Goal: Communication & Community: Answer question/provide support

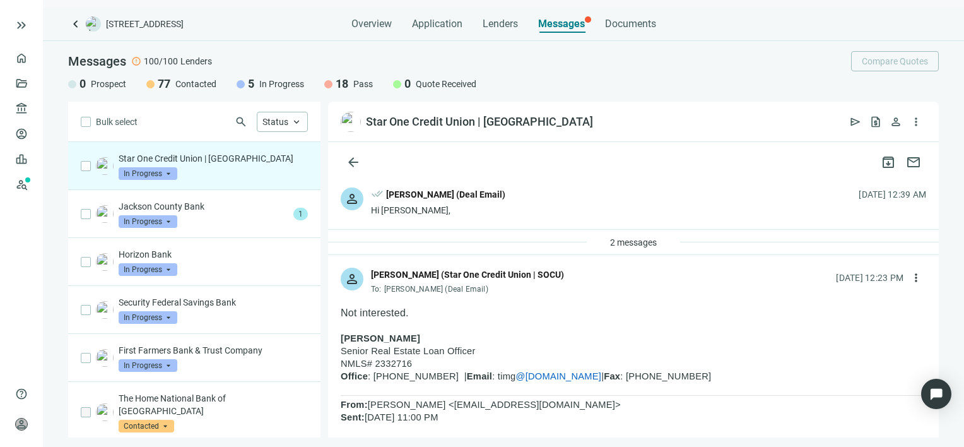
click at [165, 172] on span "In Progress" at bounding box center [148, 173] width 59 height 13
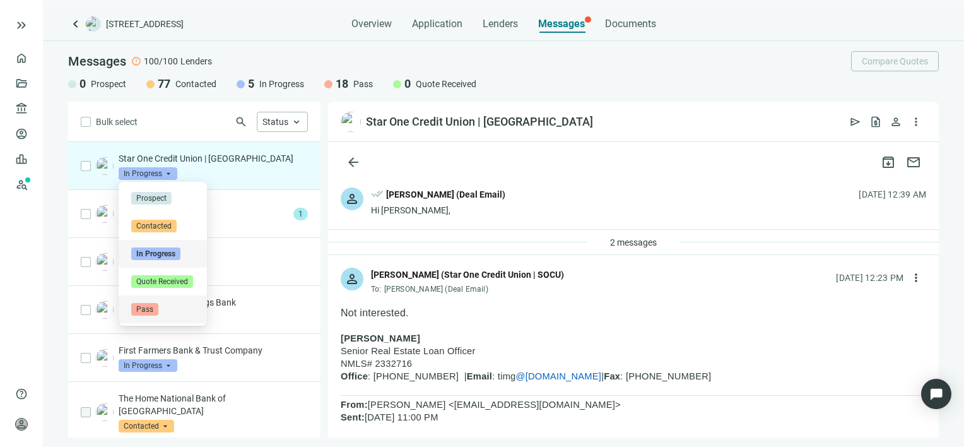
click at [145, 310] on span "Pass" at bounding box center [144, 309] width 27 height 13
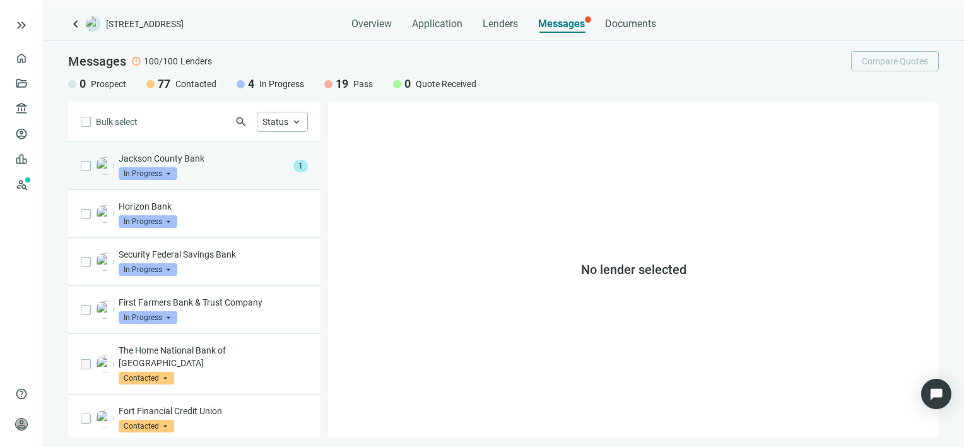
click at [217, 167] on div "Jackson County Bank In Progress arrow_drop_down" at bounding box center [204, 166] width 170 height 28
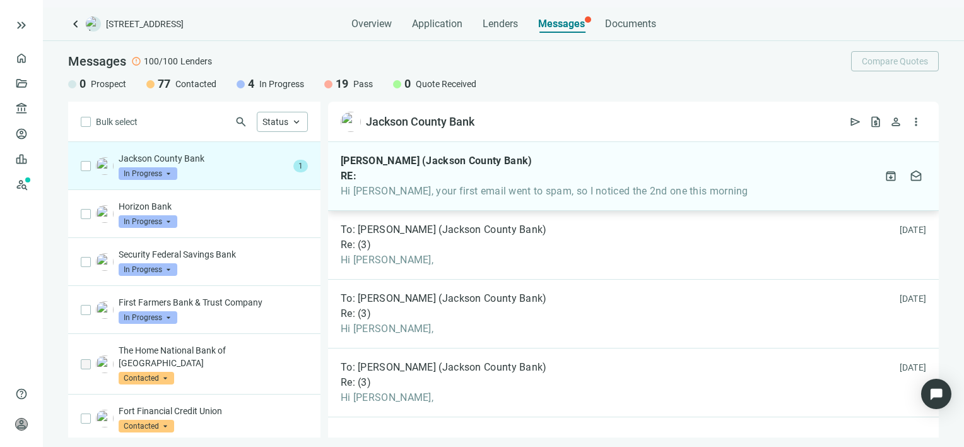
click at [489, 191] on span "Hi Gabe, your first email went to spam, so I noticed the 2nd one this morning" at bounding box center [545, 191] width 408 height 13
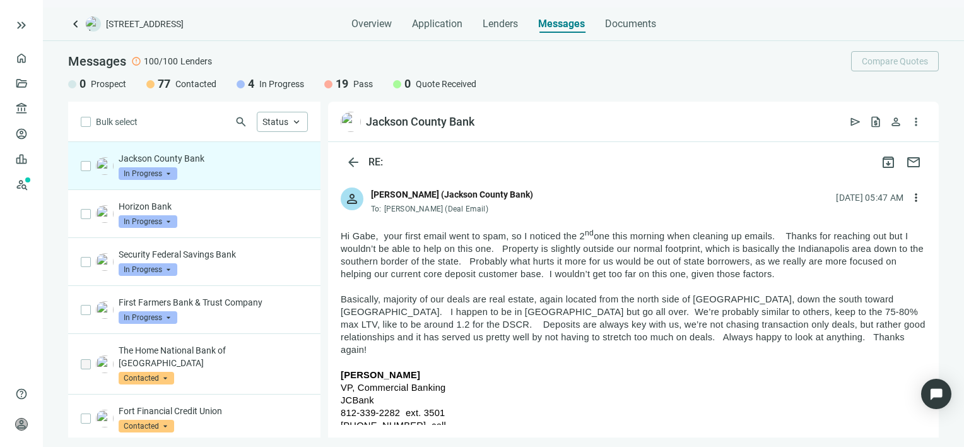
drag, startPoint x: 532, startPoint y: 324, endPoint x: 566, endPoint y: 299, distance: 42.8
click at [566, 299] on span "Basically, majority of our deals are real estate, again located from the north …" at bounding box center [633, 324] width 585 height 61
drag, startPoint x: 566, startPoint y: 299, endPoint x: 533, endPoint y: 323, distance: 41.5
click at [533, 323] on span "Basically, majority of our deals are real estate, again located from the north …" at bounding box center [633, 324] width 585 height 61
click at [530, 326] on span "Basically, majority of our deals are real estate, again located from the north …" at bounding box center [633, 324] width 585 height 61
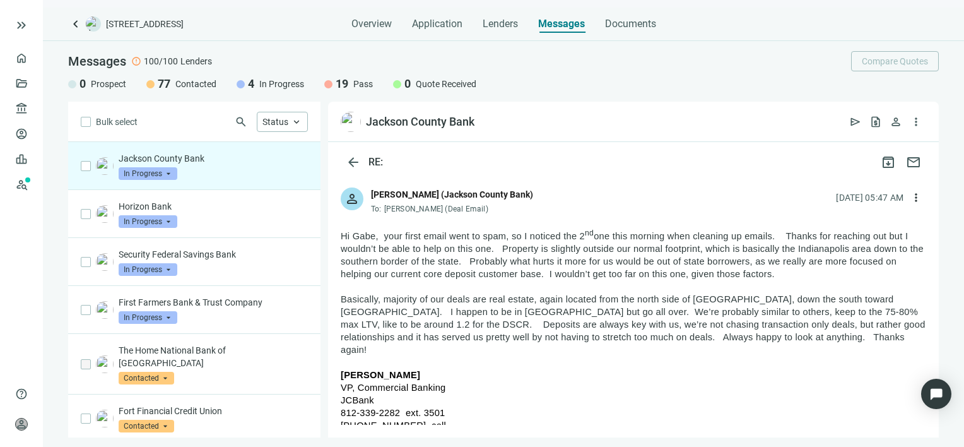
drag, startPoint x: 532, startPoint y: 324, endPoint x: 633, endPoint y: 249, distance: 126.2
drag, startPoint x: 633, startPoint y: 249, endPoint x: 644, endPoint y: 250, distance: 10.8
click at [910, 196] on span "more_vert" at bounding box center [916, 197] width 13 height 13
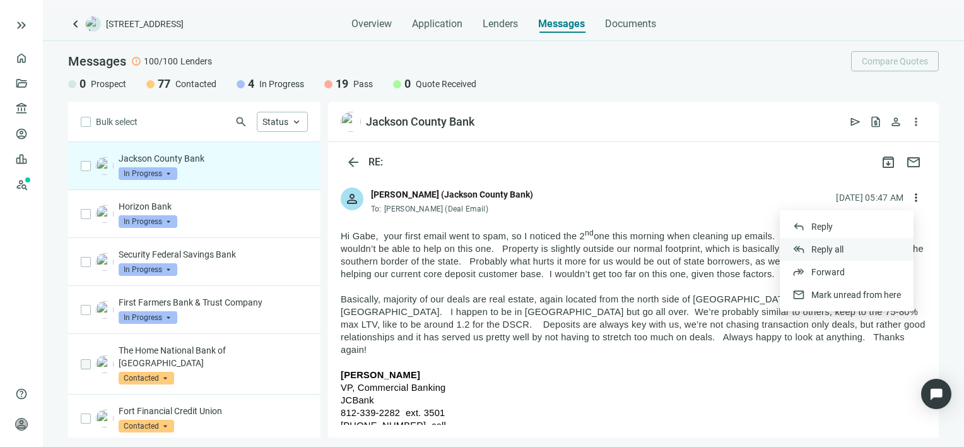
click at [829, 247] on span "Reply all" at bounding box center [828, 249] width 32 height 10
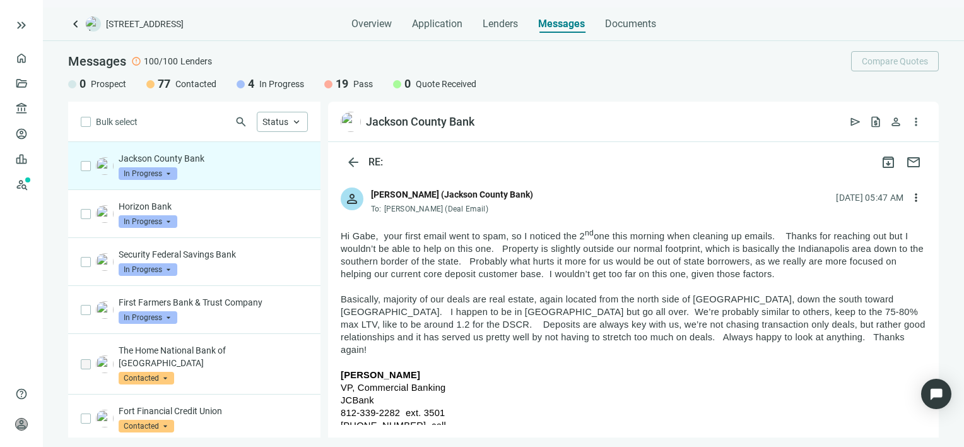
type textarea "**********"
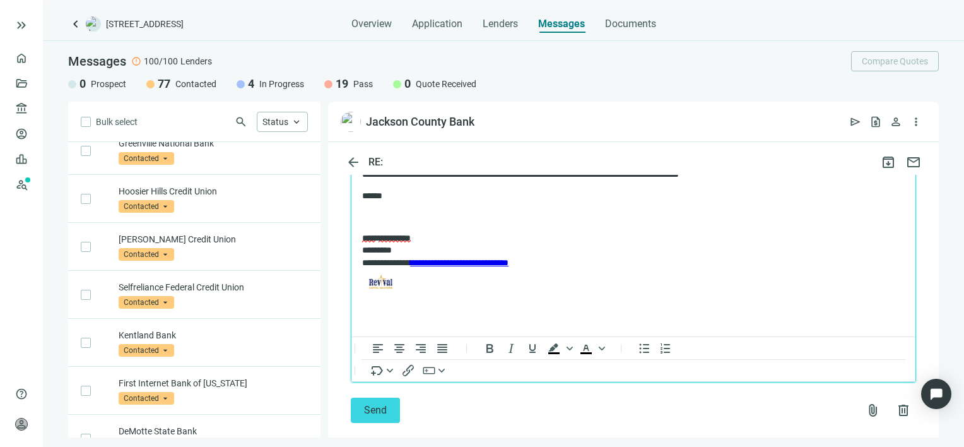
scroll to position [1912, 0]
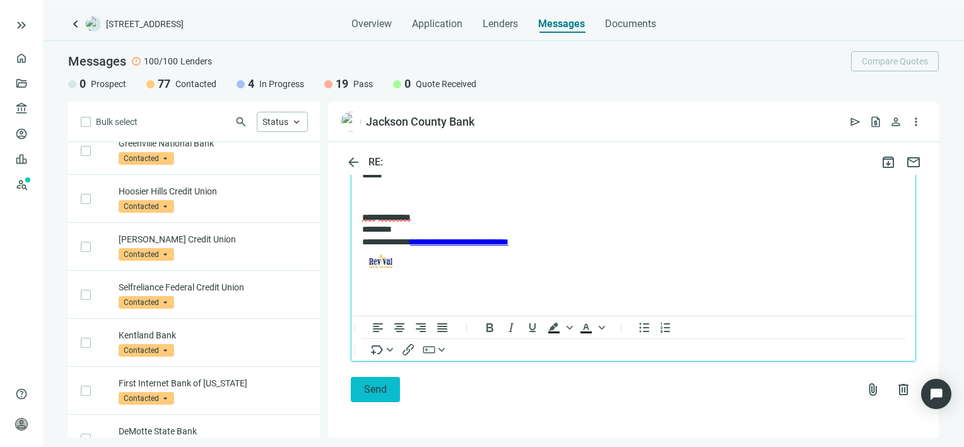
click at [373, 389] on span "Send" at bounding box center [375, 389] width 23 height 12
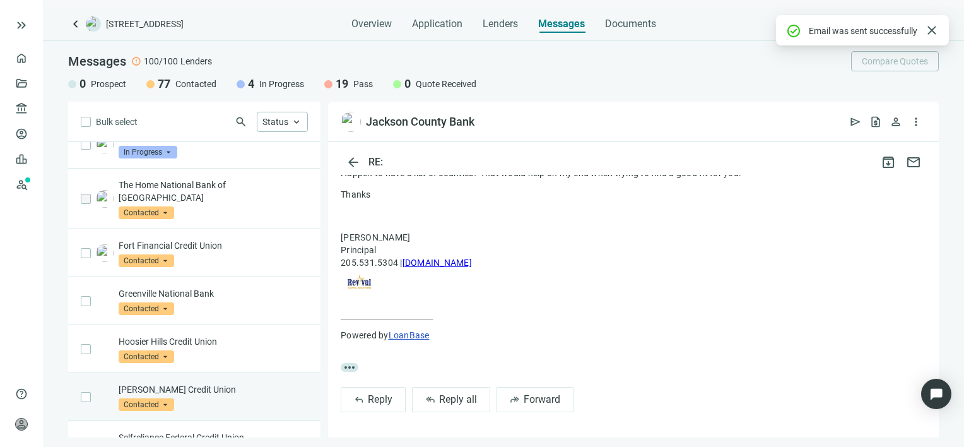
scroll to position [0, 0]
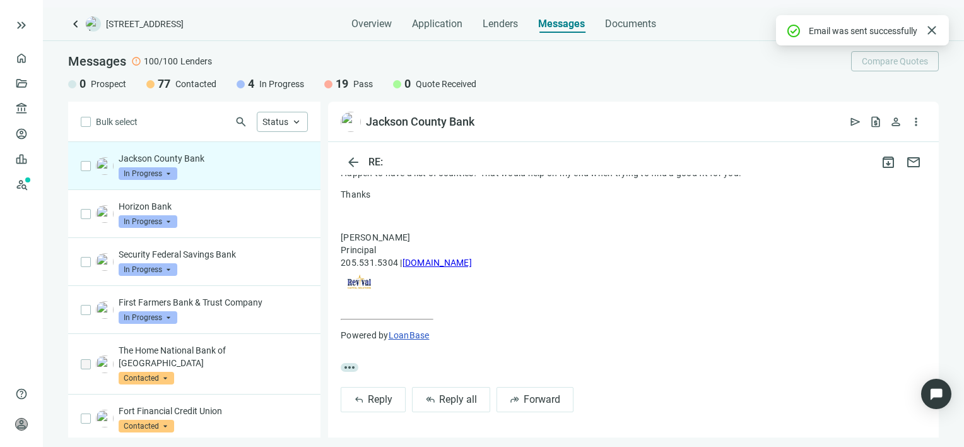
click at [172, 172] on span "In Progress" at bounding box center [148, 173] width 59 height 13
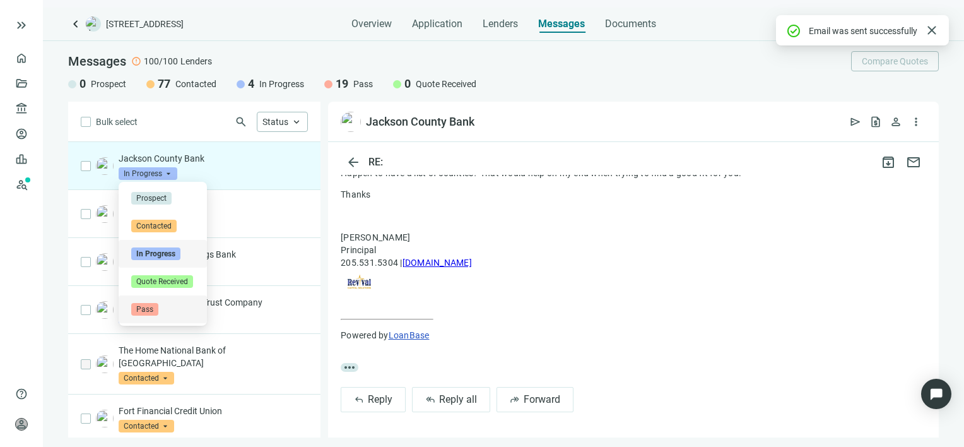
click at [151, 307] on span "Pass" at bounding box center [144, 309] width 27 height 13
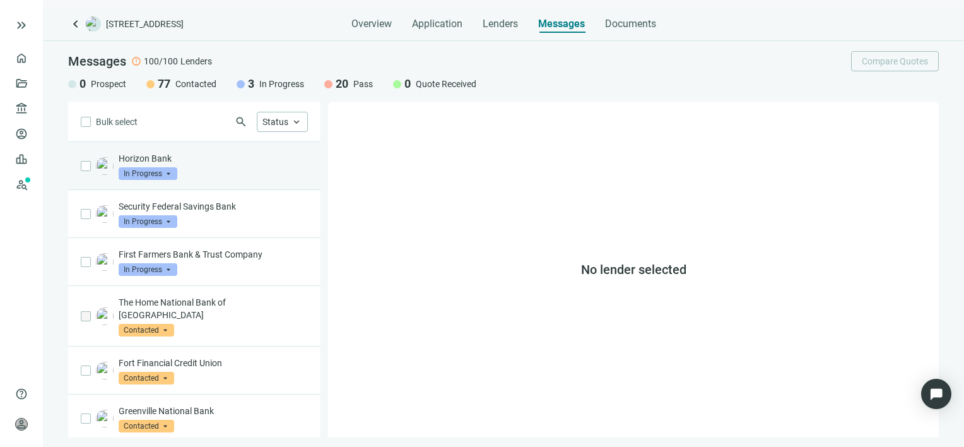
click at [220, 170] on div "Horizon Bank In Progress arrow_drop_down" at bounding box center [213, 166] width 189 height 28
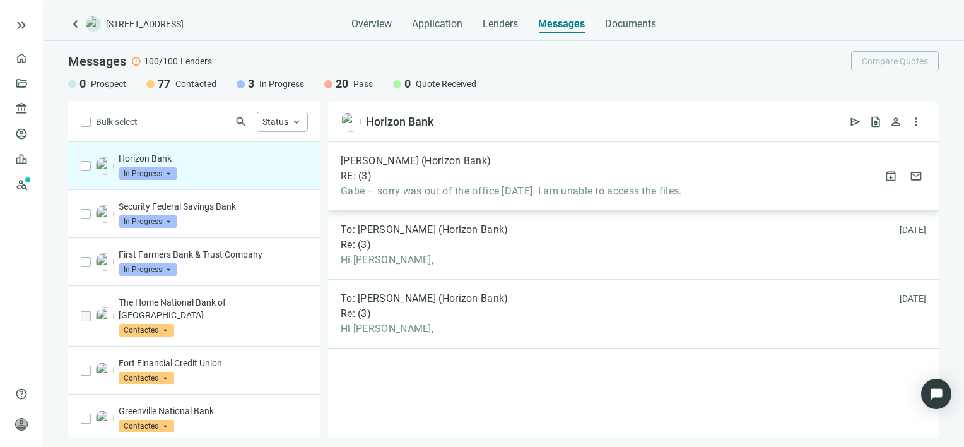
click at [449, 182] on div "RE: ( 3 )" at bounding box center [511, 176] width 341 height 13
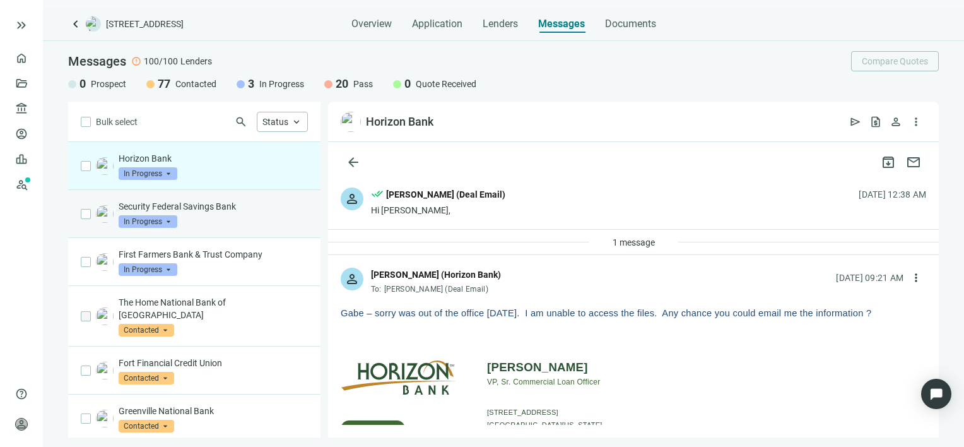
click at [227, 208] on p "Security Federal Savings Bank" at bounding box center [213, 206] width 189 height 13
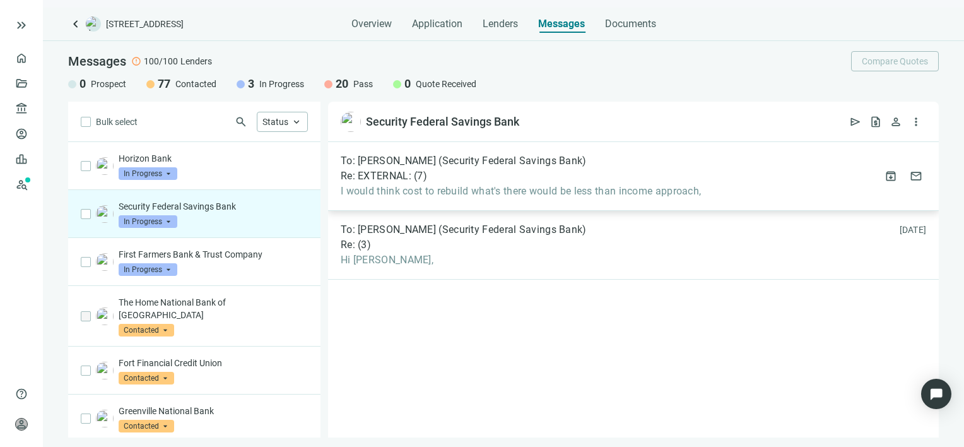
click at [468, 185] on span "I would think cost to rebuild what's there would be less than income approach," at bounding box center [521, 191] width 360 height 13
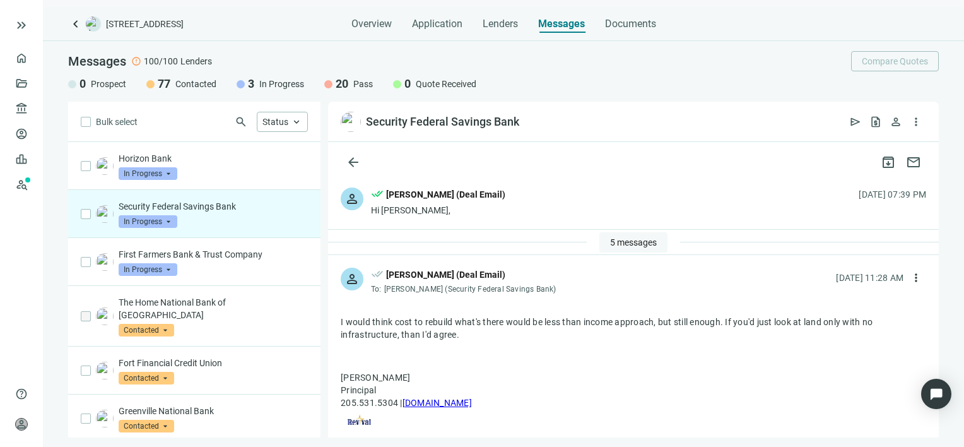
click at [637, 242] on span "5 messages" at bounding box center [633, 242] width 47 height 10
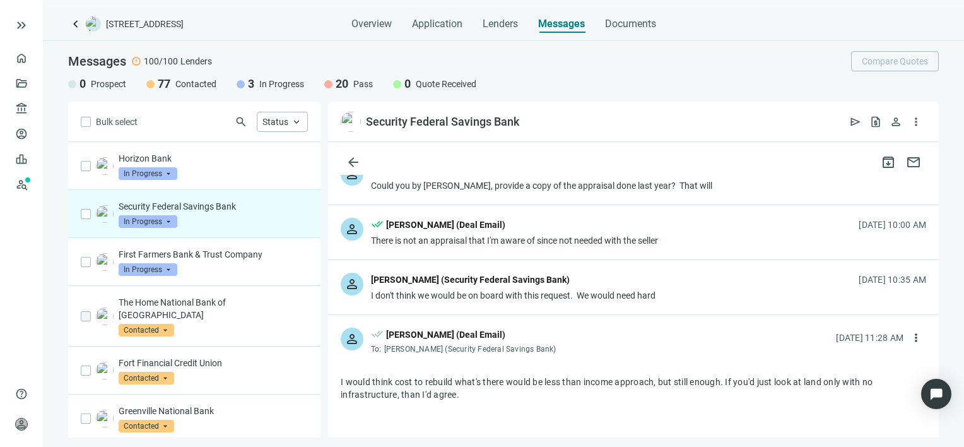
scroll to position [252, 0]
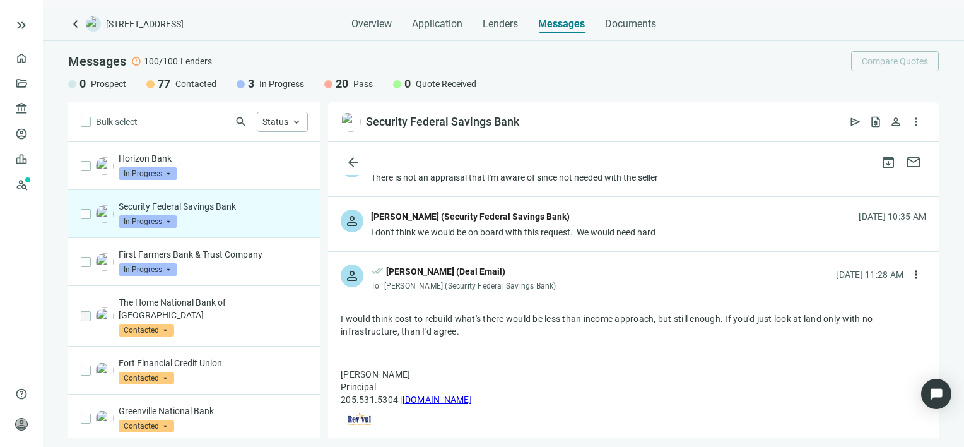
click at [632, 237] on div "person Nathan D. Francis (Security Federal Savings Bank) I don't think we would…" at bounding box center [633, 224] width 611 height 54
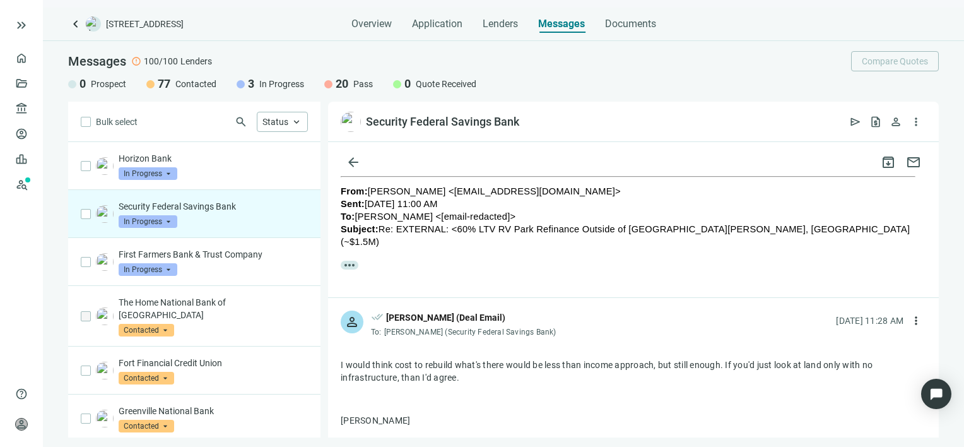
scroll to position [947, 0]
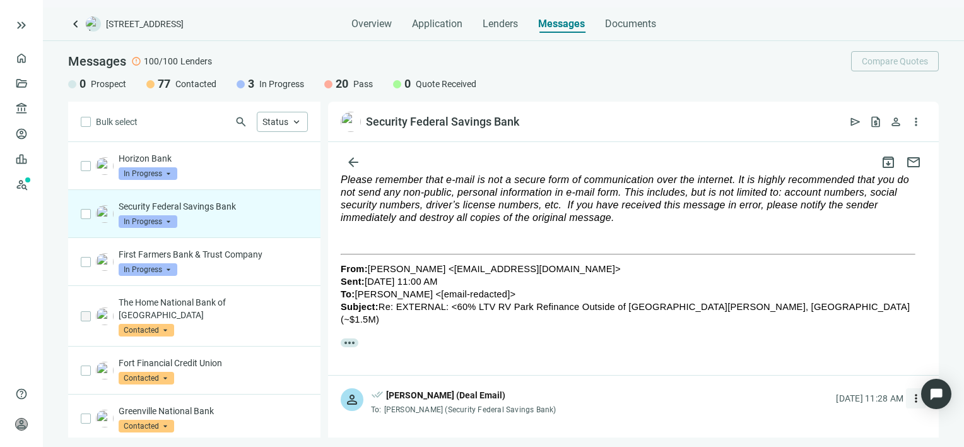
click at [910, 392] on span "more_vert" at bounding box center [916, 398] width 13 height 13
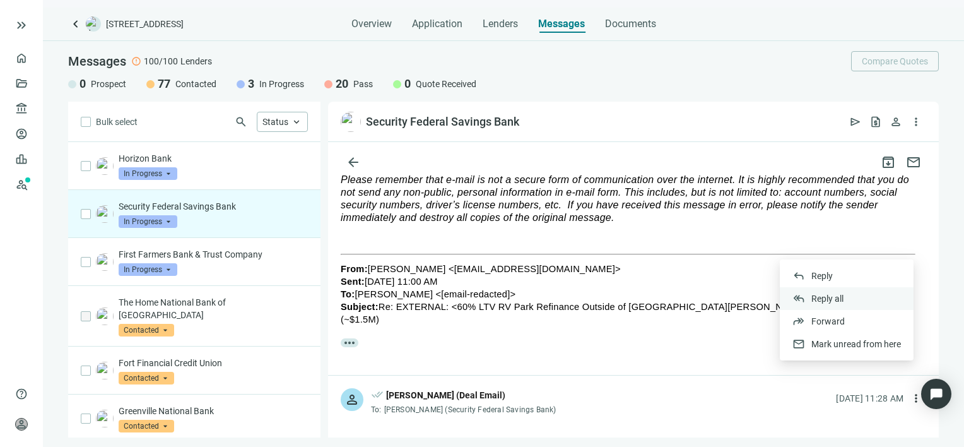
click at [818, 295] on span "Reply all" at bounding box center [828, 298] width 32 height 10
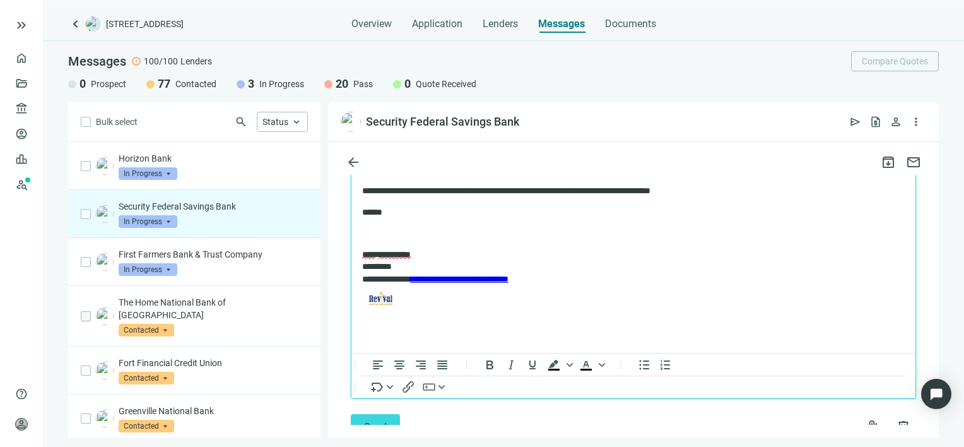
scroll to position [1495, 0]
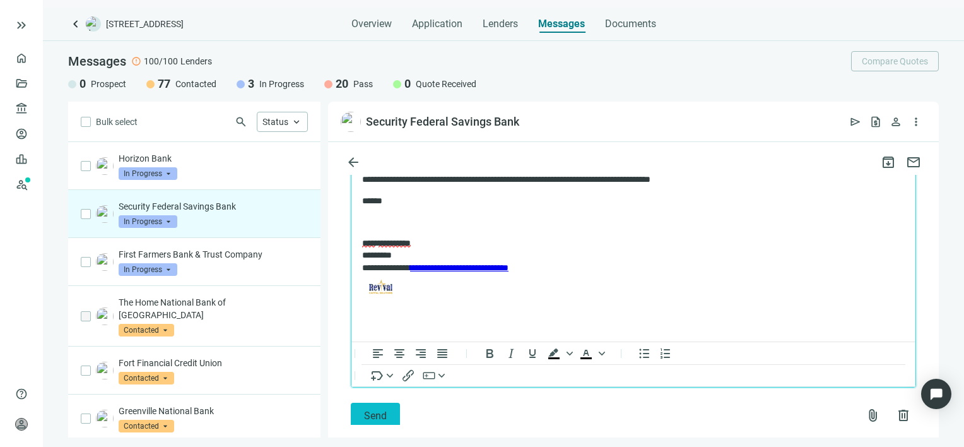
click at [377, 410] on span "Send" at bounding box center [375, 416] width 23 height 12
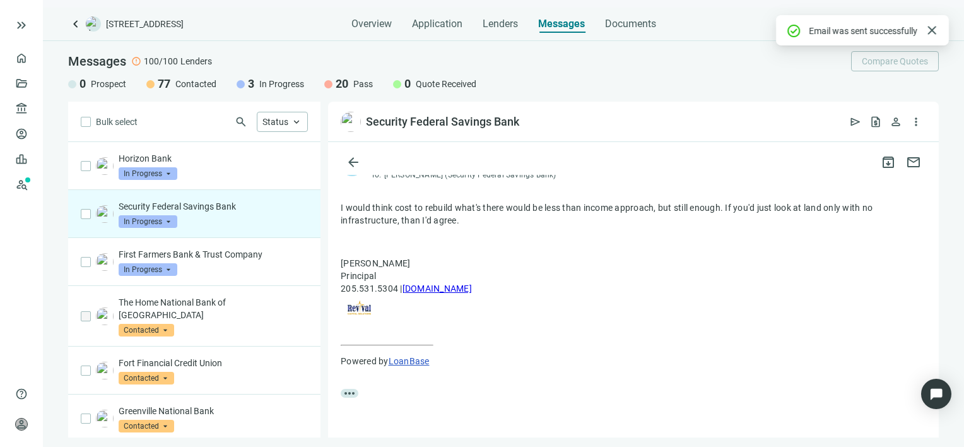
scroll to position [1475, 0]
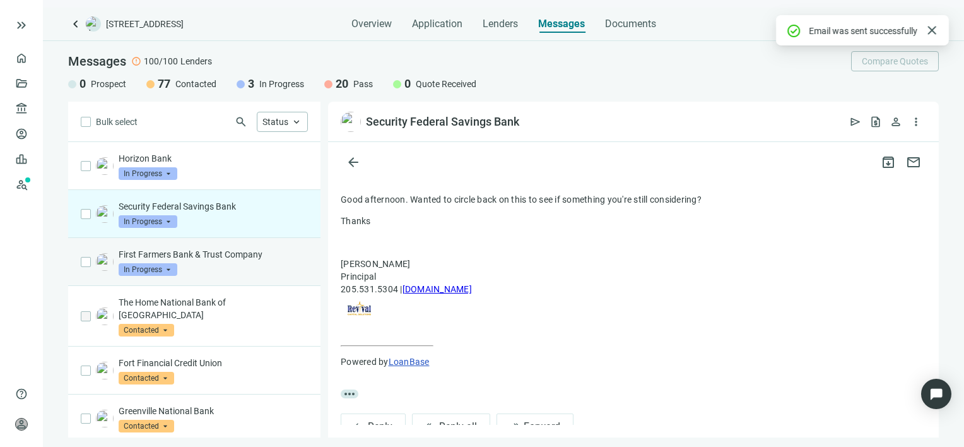
click at [228, 263] on div "First Farmers Bank & Trust Company In Progress arrow_drop_down" at bounding box center [213, 262] width 189 height 28
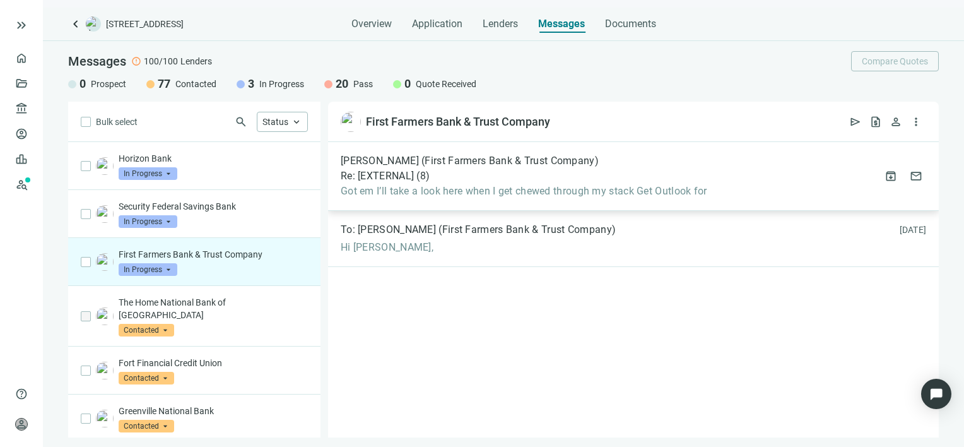
click at [449, 192] on span "Got em I’ll take a look here when I get chewed through my stack Get Outlook for" at bounding box center [524, 191] width 367 height 13
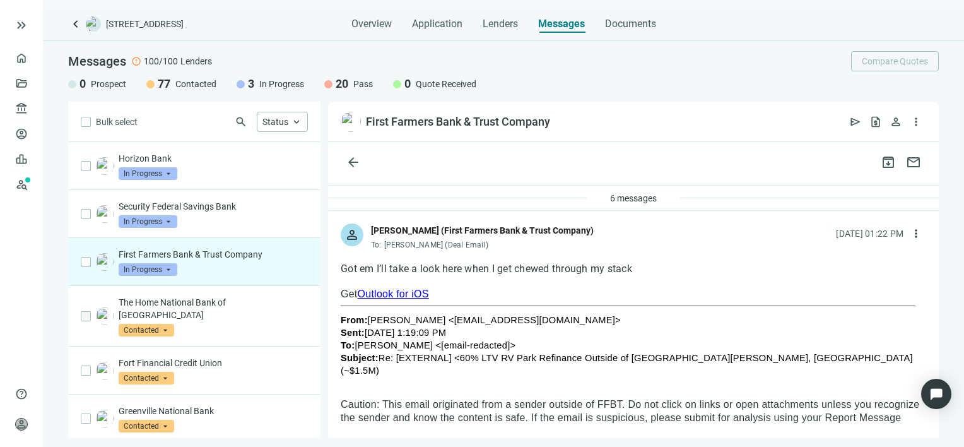
scroll to position [63, 0]
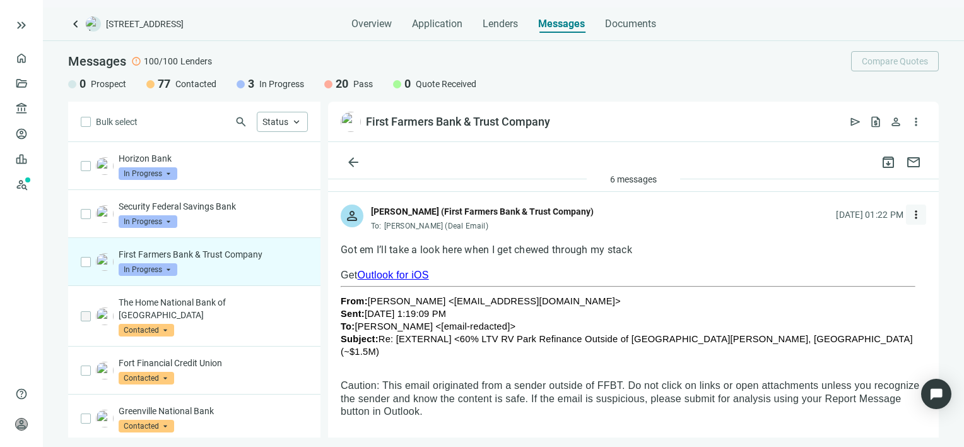
click at [910, 211] on span "more_vert" at bounding box center [916, 214] width 13 height 13
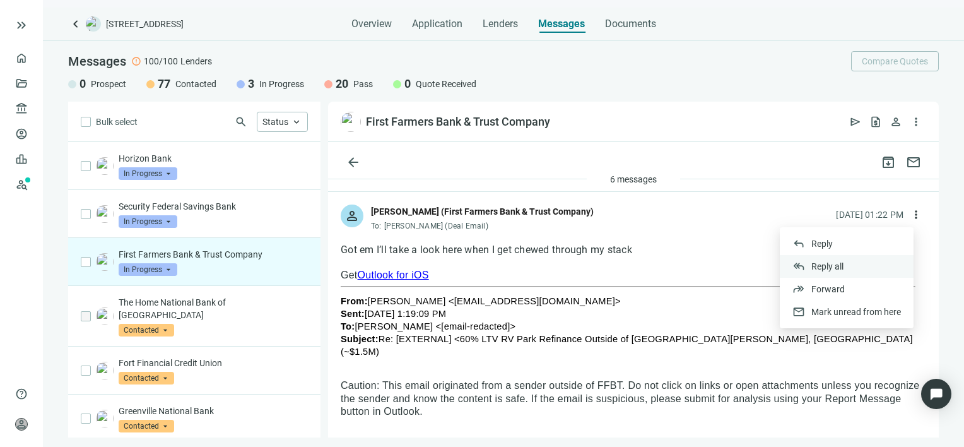
click at [836, 266] on span "Reply all" at bounding box center [828, 266] width 32 height 10
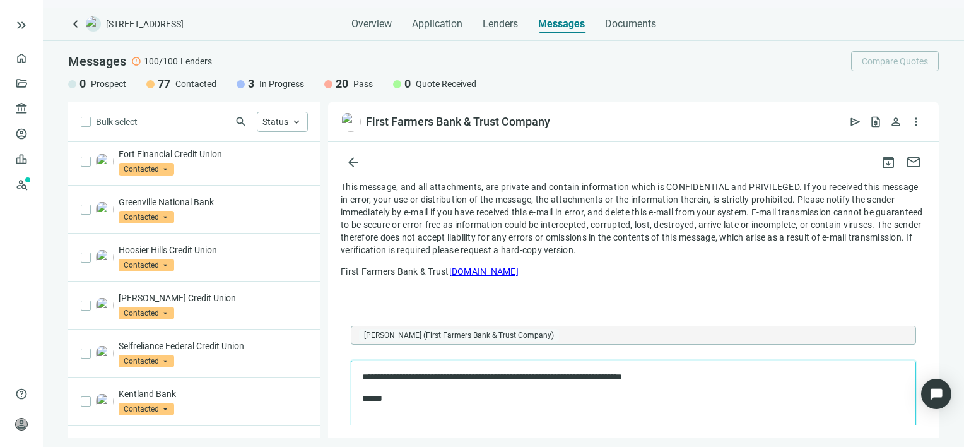
scroll to position [252, 0]
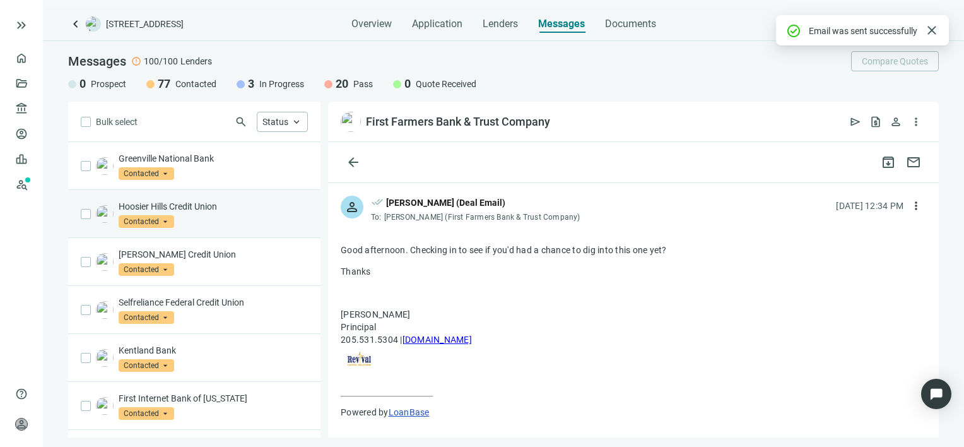
scroll to position [0, 0]
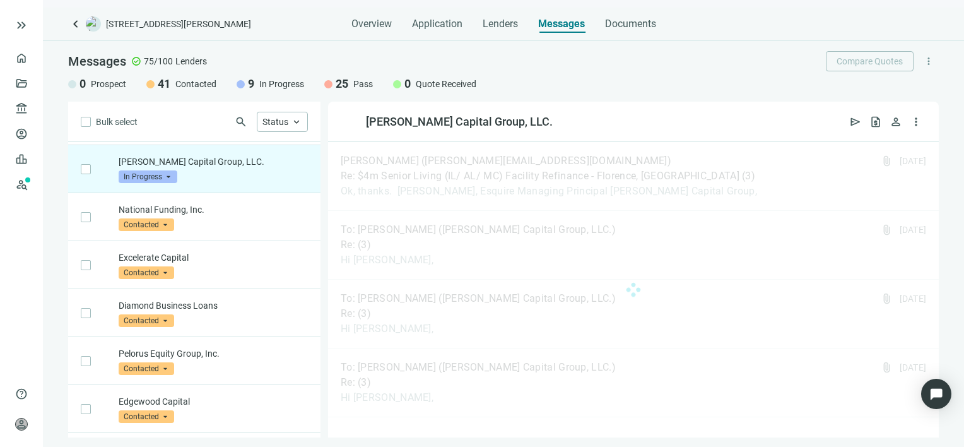
scroll to position [48, 0]
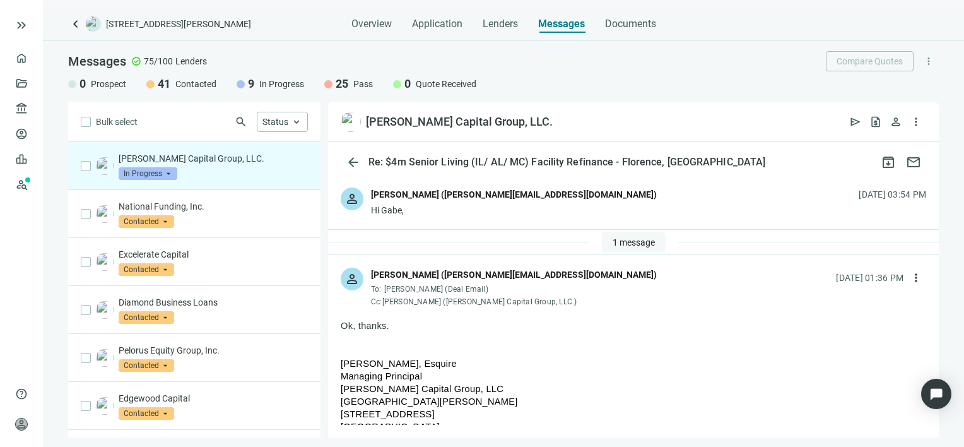
click at [632, 240] on span "1 message" at bounding box center [634, 242] width 42 height 10
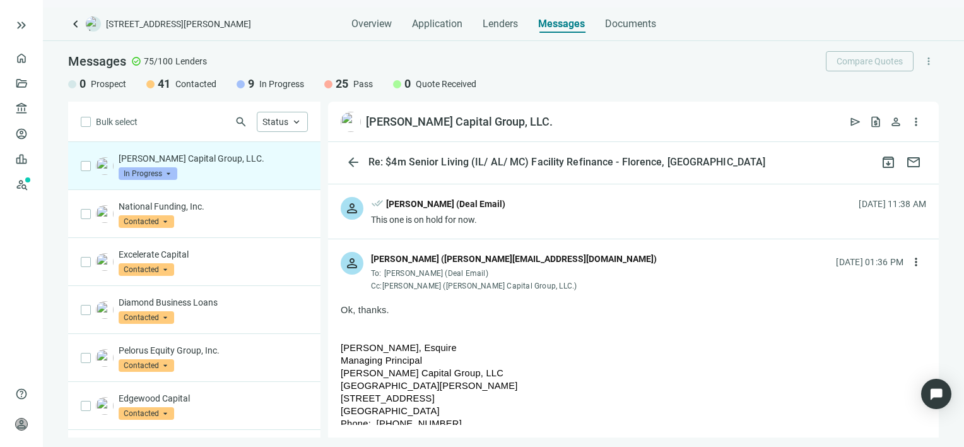
scroll to position [0, 0]
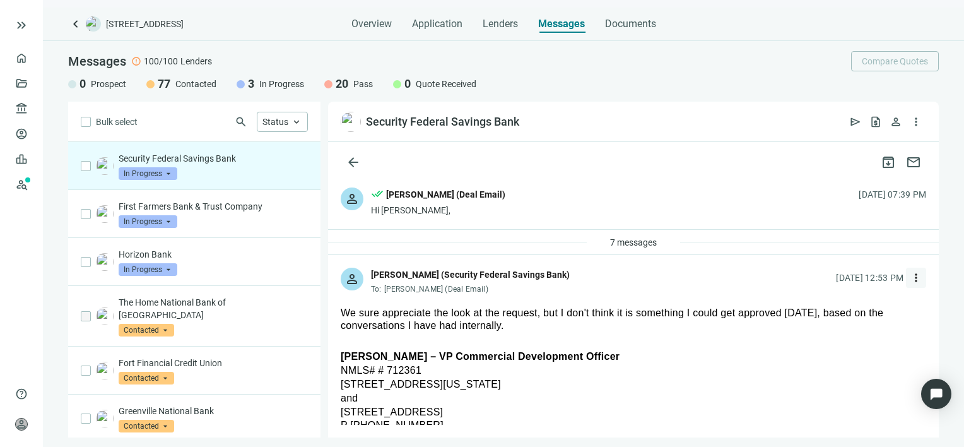
click at [910, 275] on span "more_vert" at bounding box center [916, 277] width 13 height 13
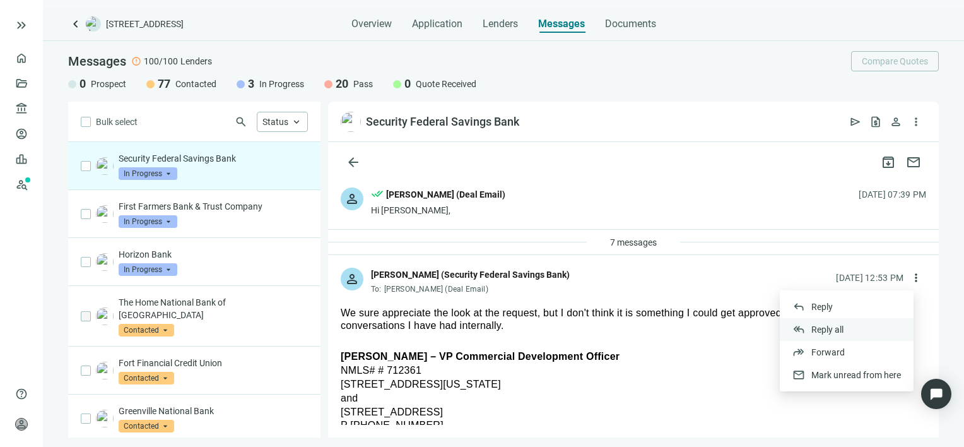
click at [832, 328] on span "Reply all" at bounding box center [828, 329] width 32 height 10
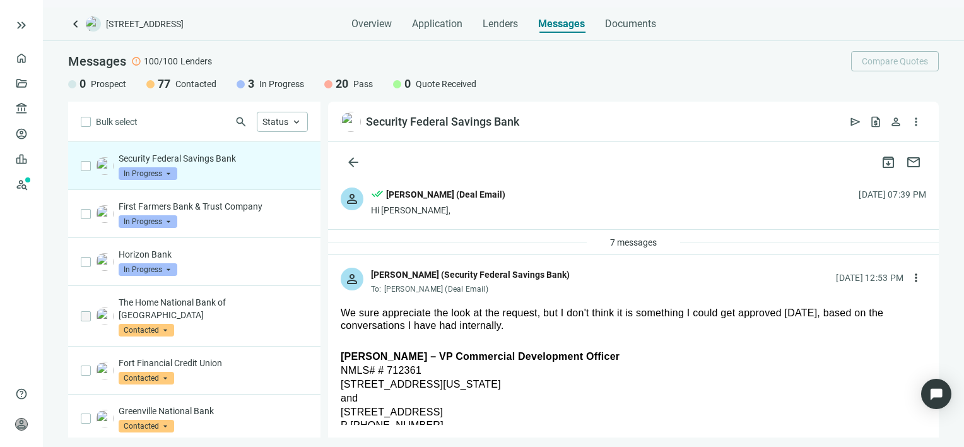
type textarea "**********"
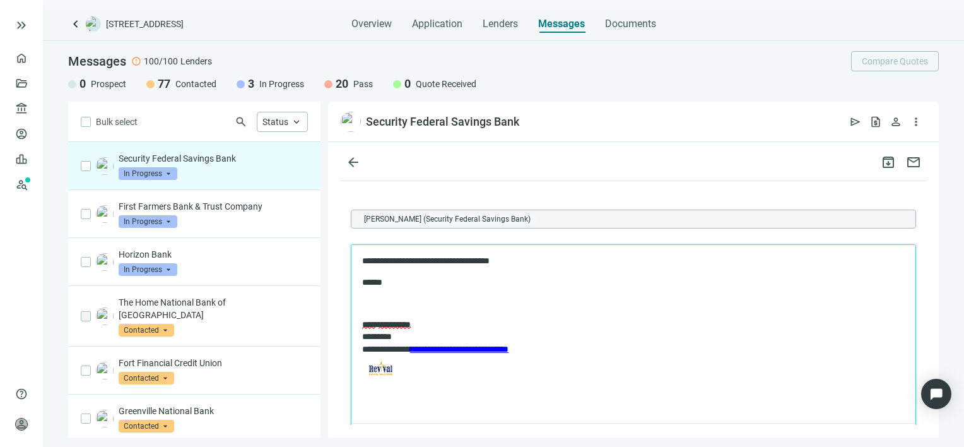
scroll to position [1017, 0]
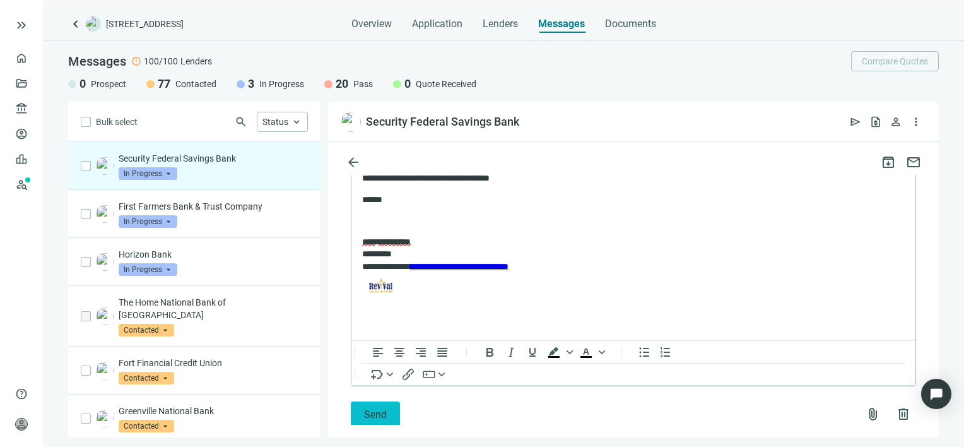
click at [379, 408] on span "Send" at bounding box center [375, 414] width 23 height 12
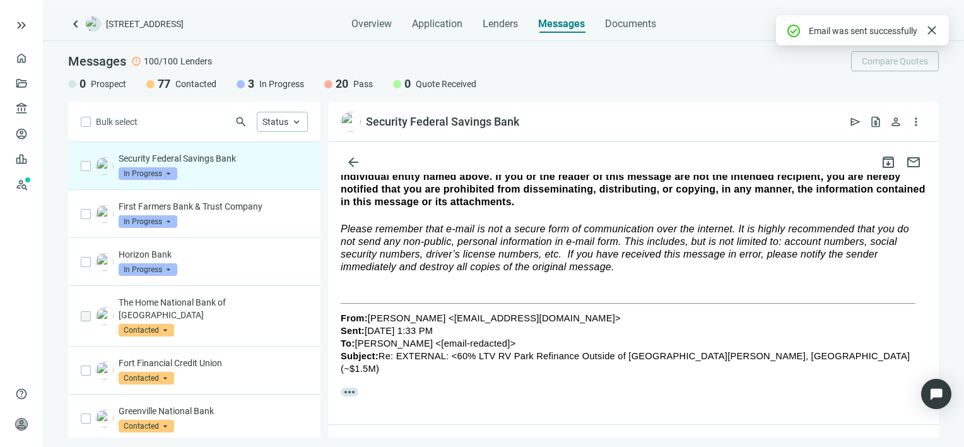
scroll to position [996, 0]
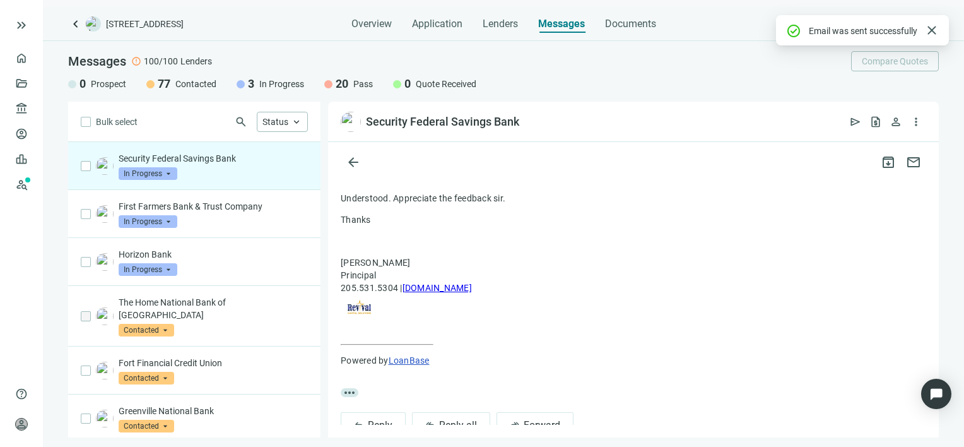
click at [167, 174] on span "In Progress" at bounding box center [148, 173] width 59 height 13
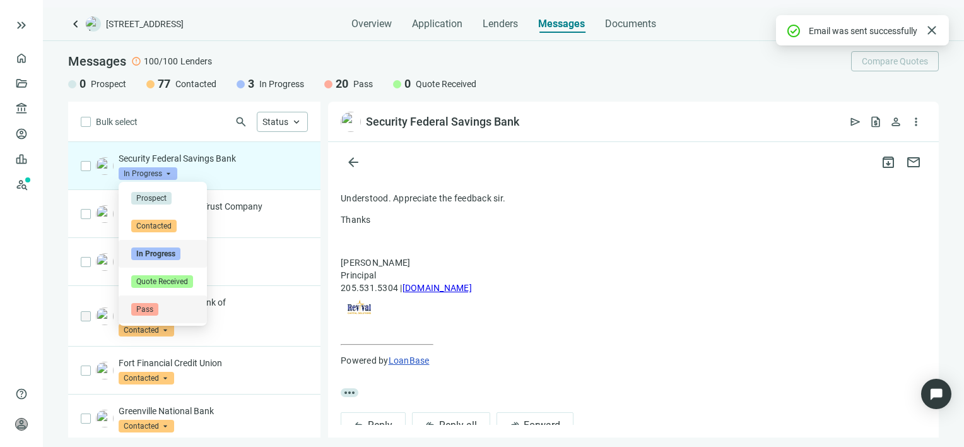
click at [145, 310] on span "Pass" at bounding box center [144, 309] width 27 height 13
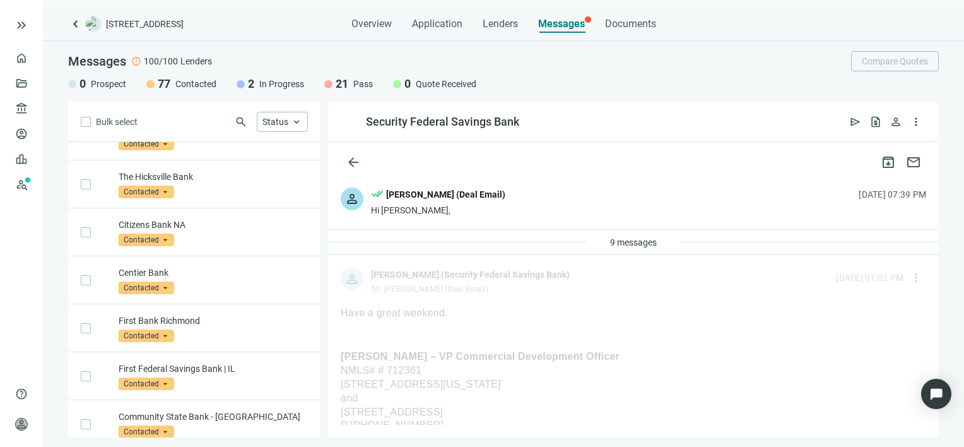
scroll to position [3572, 0]
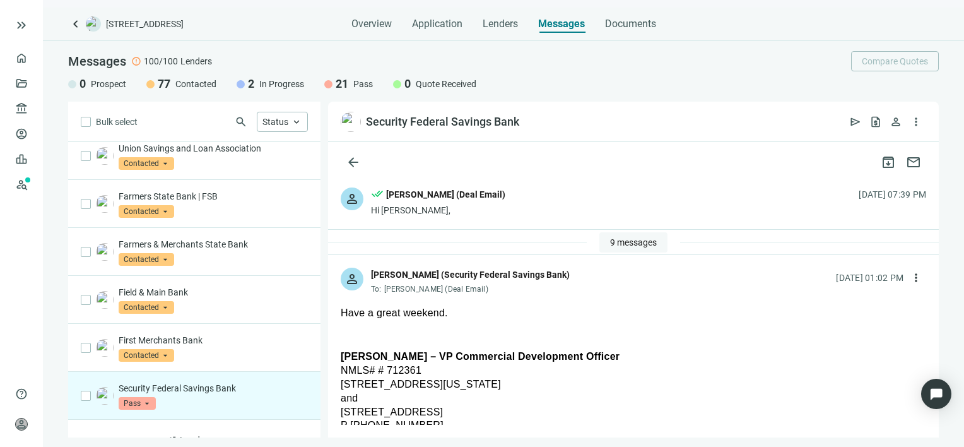
click at [643, 240] on span "9 messages" at bounding box center [633, 242] width 47 height 10
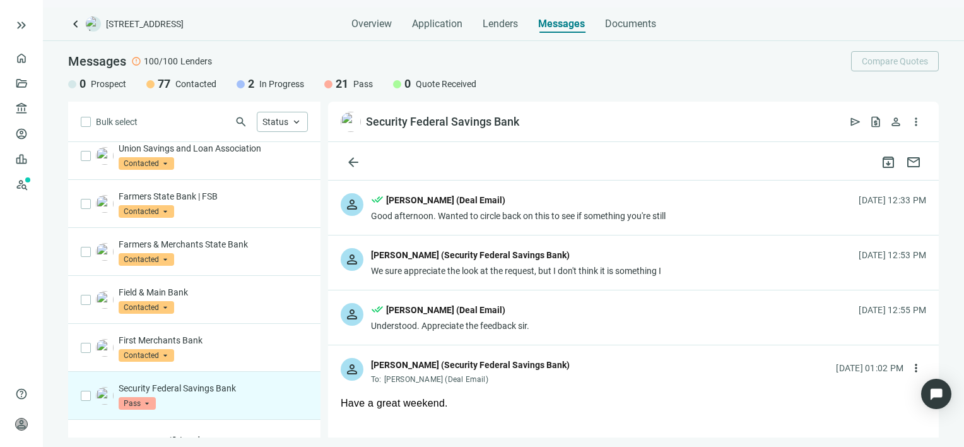
scroll to position [442, 0]
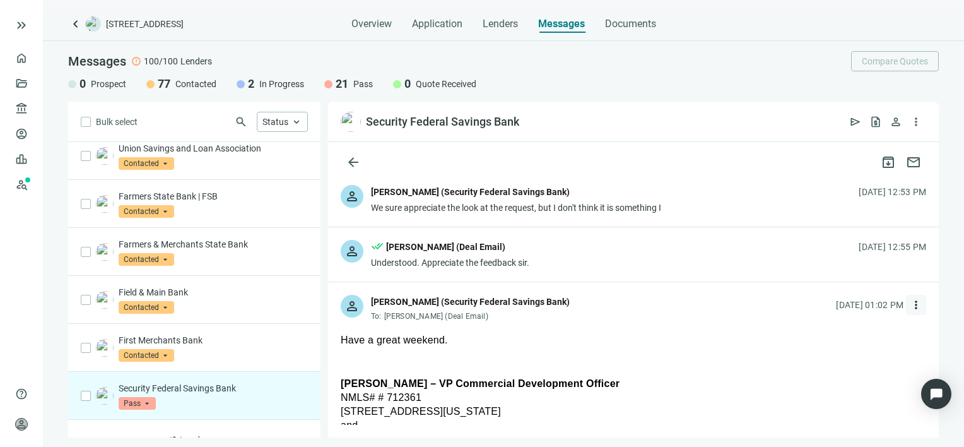
click at [910, 305] on span "more_vert" at bounding box center [916, 305] width 13 height 13
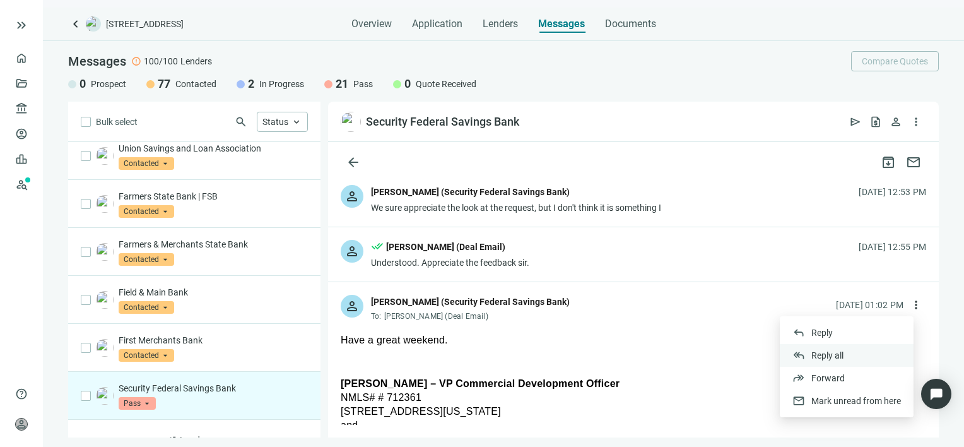
click at [825, 358] on span "Reply all" at bounding box center [828, 355] width 32 height 10
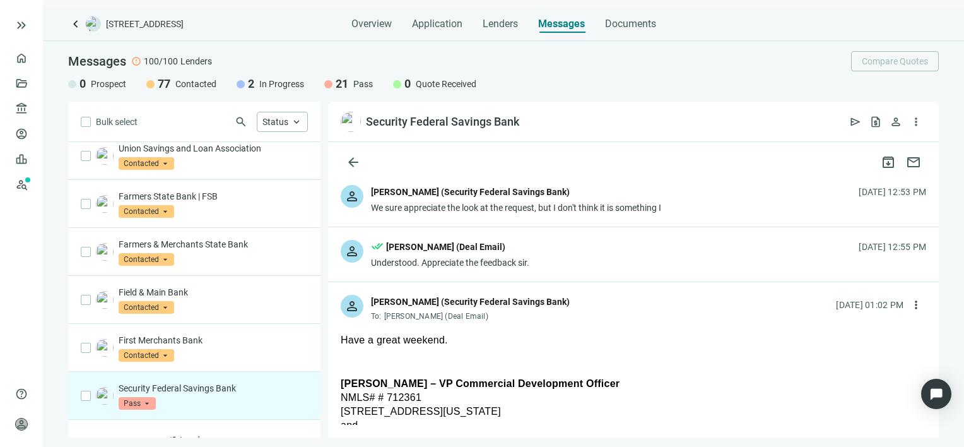
scroll to position [1338, 0]
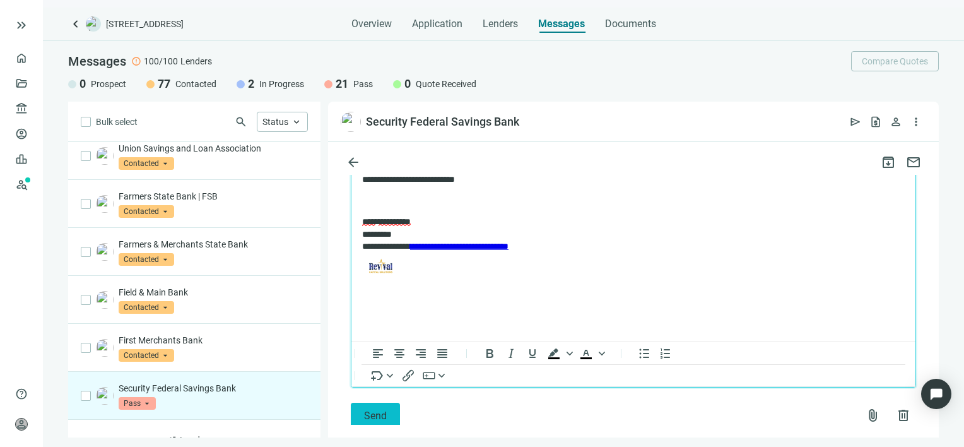
click at [374, 410] on span "Send" at bounding box center [375, 416] width 23 height 12
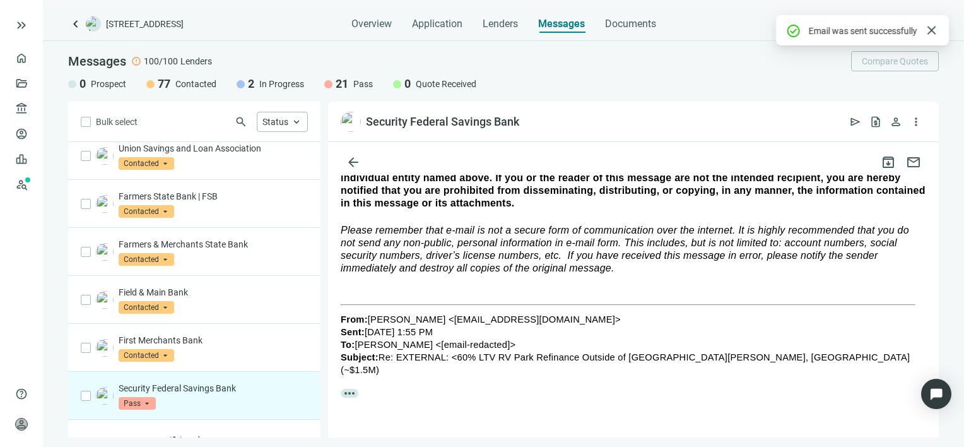
scroll to position [1443, 0]
